Goal: Transaction & Acquisition: Purchase product/service

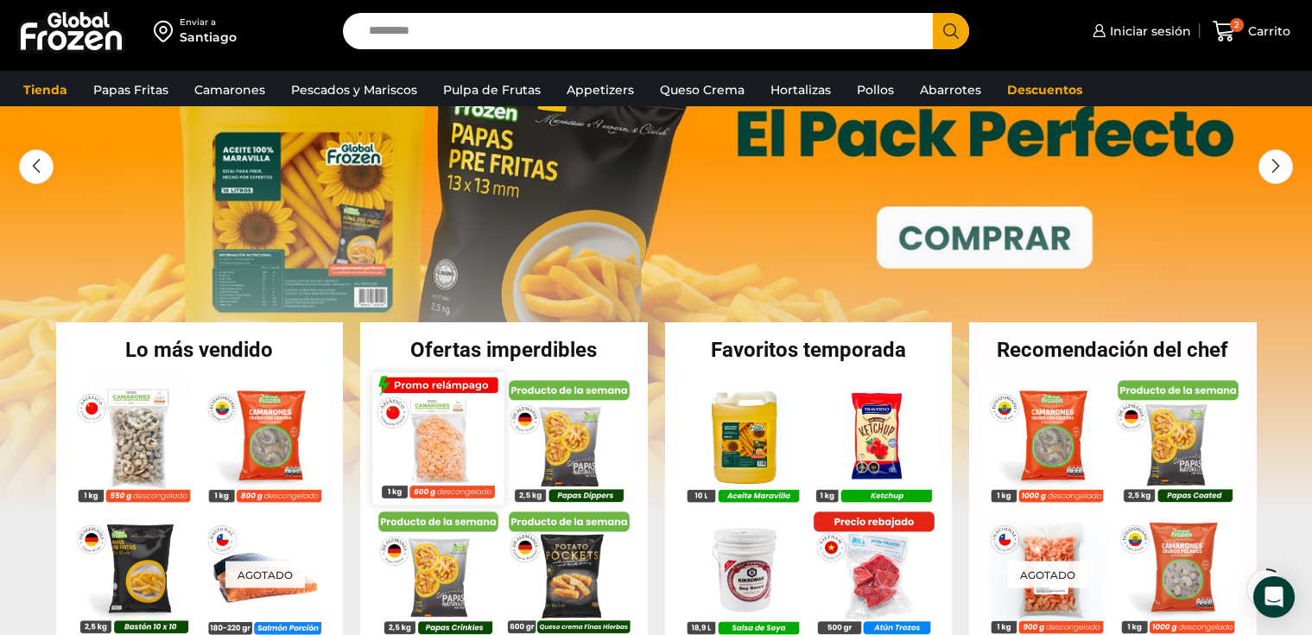
scroll to position [156, 0]
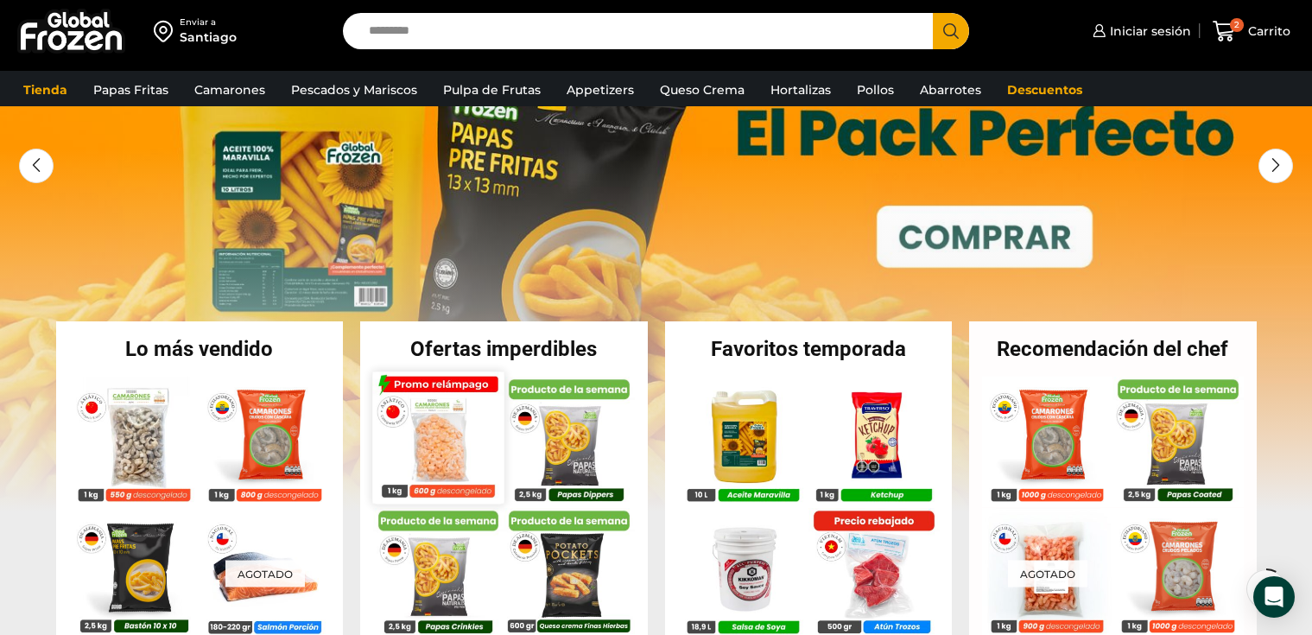
click at [450, 456] on img at bounding box center [437, 436] width 131 height 131
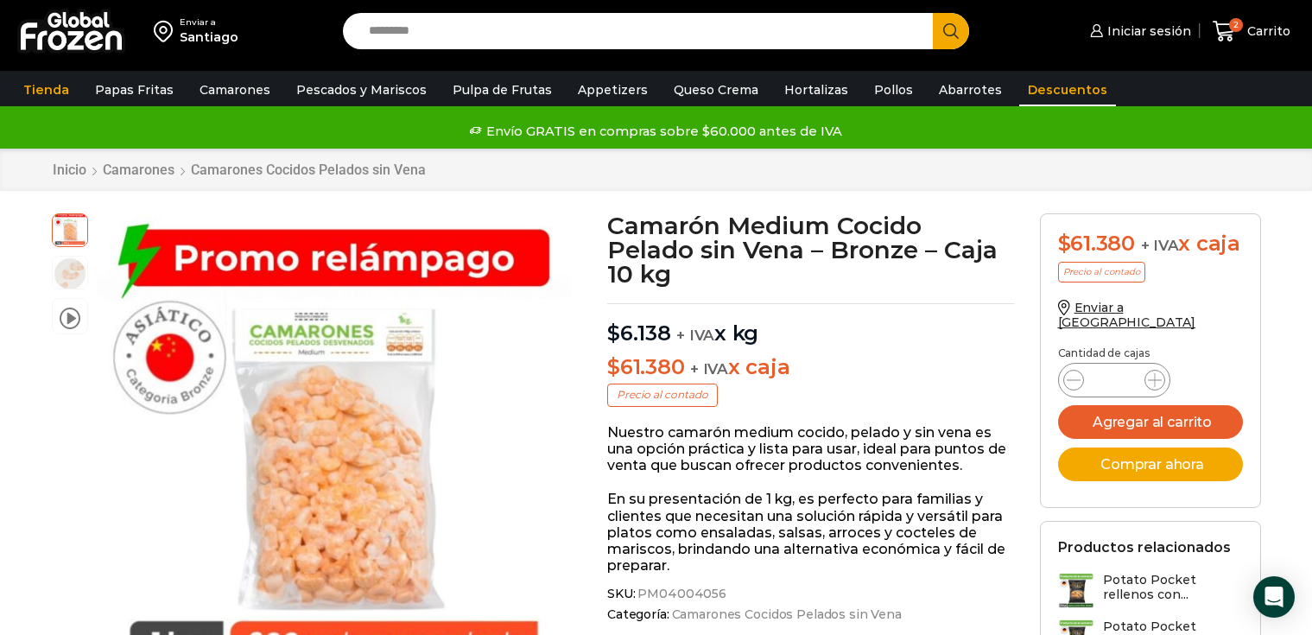
click at [1024, 93] on link "Descuentos" at bounding box center [1067, 89] width 97 height 33
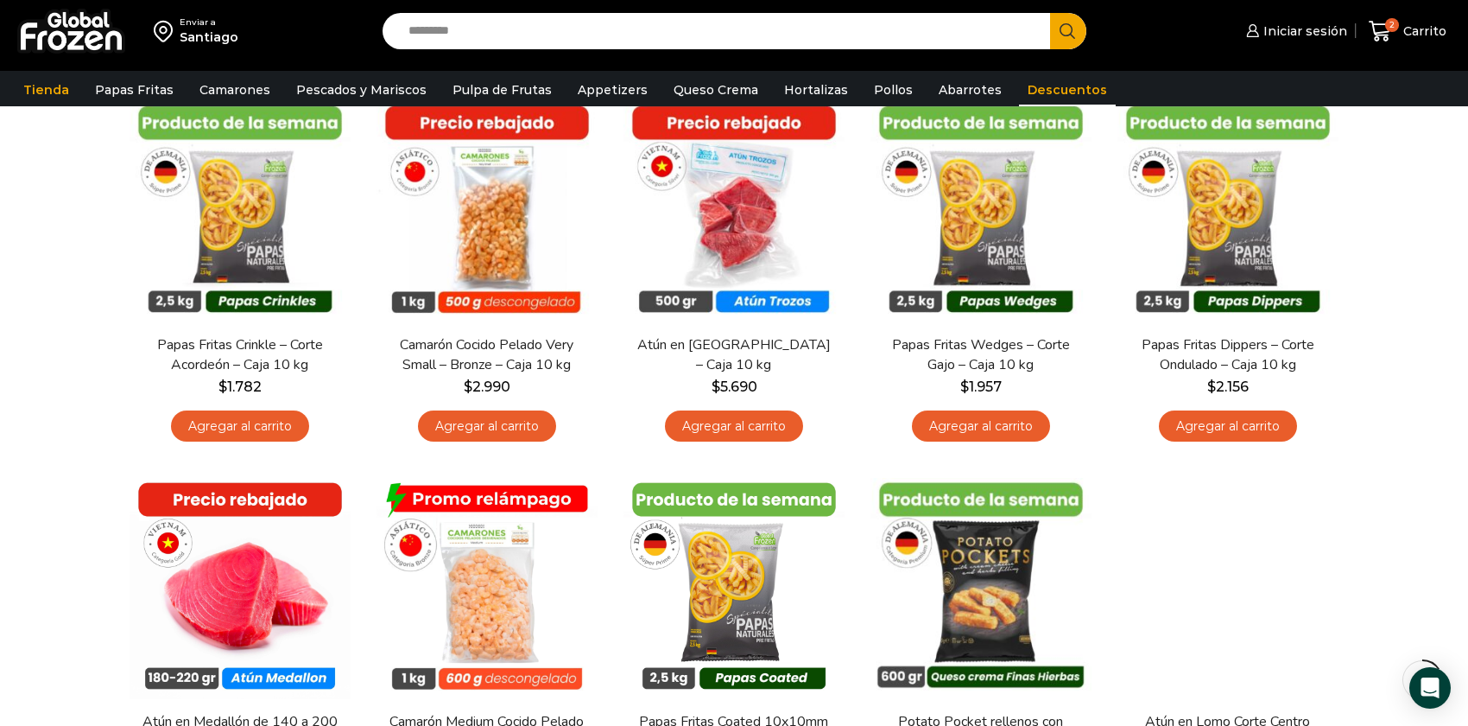
scroll to position [151, 0]
